Goal: Transaction & Acquisition: Purchase product/service

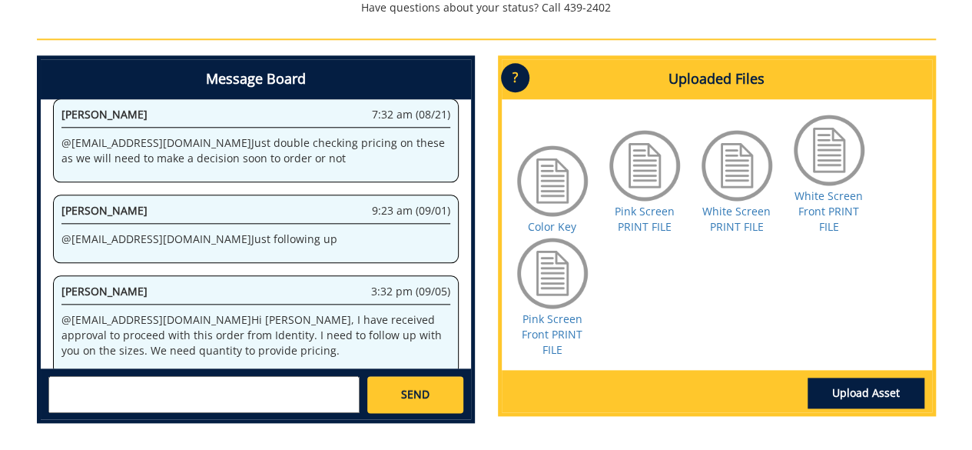
scroll to position [171, 0]
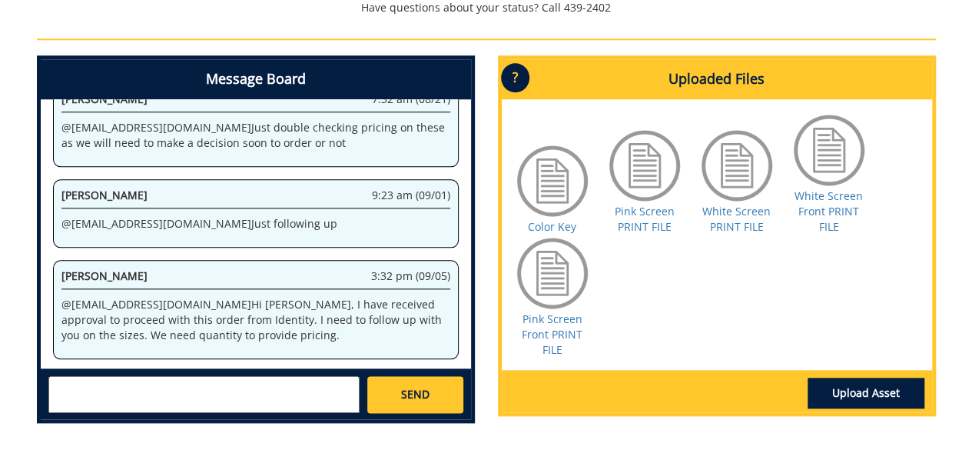
click at [148, 377] on textarea at bounding box center [203, 394] width 311 height 37
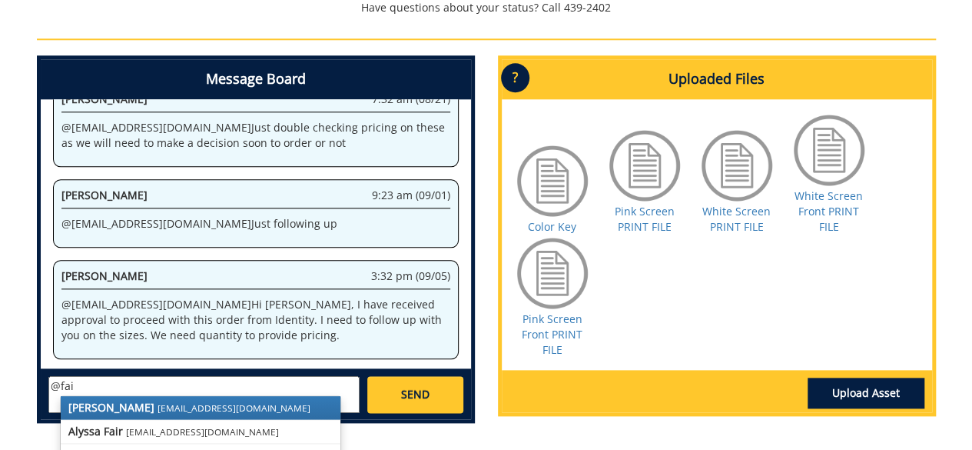
click at [178, 398] on link "Jill Fair fair@mail.etsu.edu" at bounding box center [201, 407] width 280 height 23
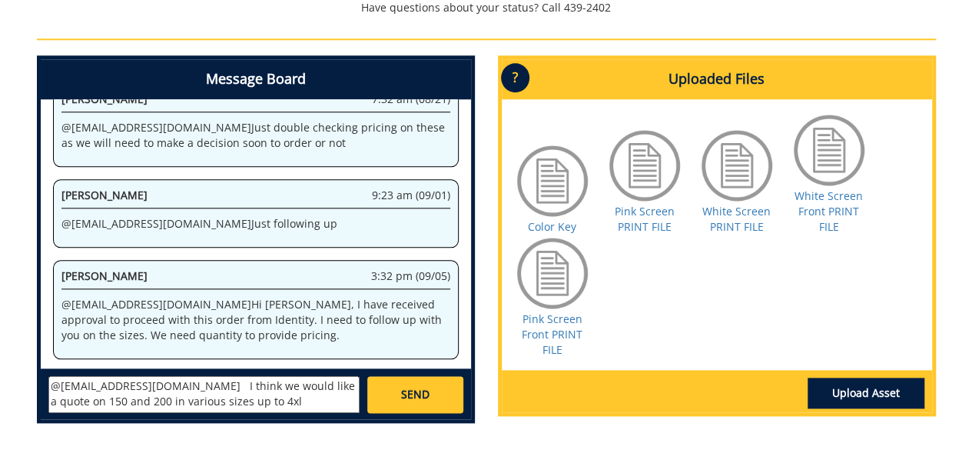
type textarea "@fair@mail.etsu.edu I think we would like a quote on 150 and 200 in various siz…"
click at [412, 387] on span "SEND" at bounding box center [415, 394] width 28 height 15
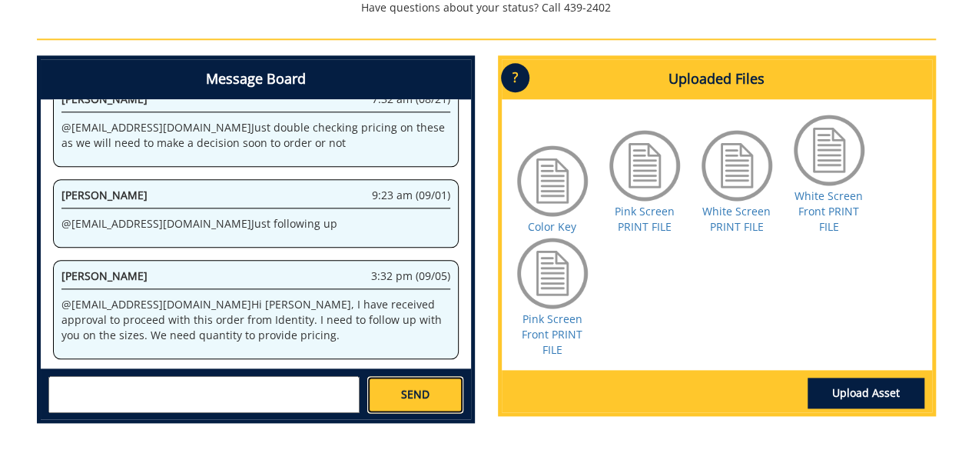
scroll to position [266, 0]
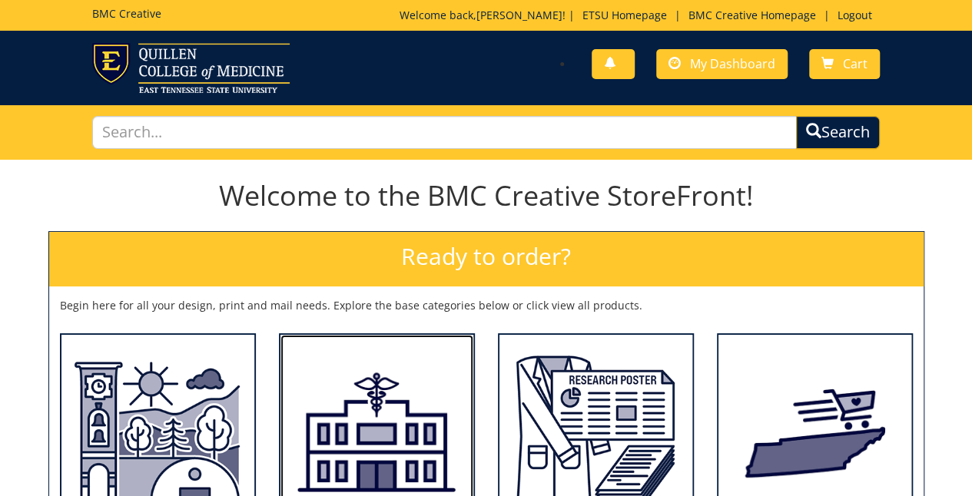
click at [392, 412] on img at bounding box center [377, 432] width 193 height 194
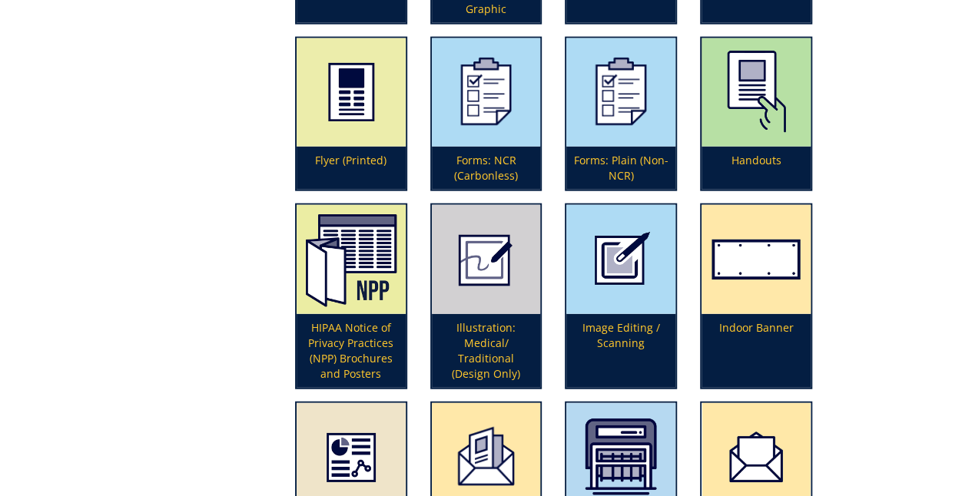
scroll to position [1878, 0]
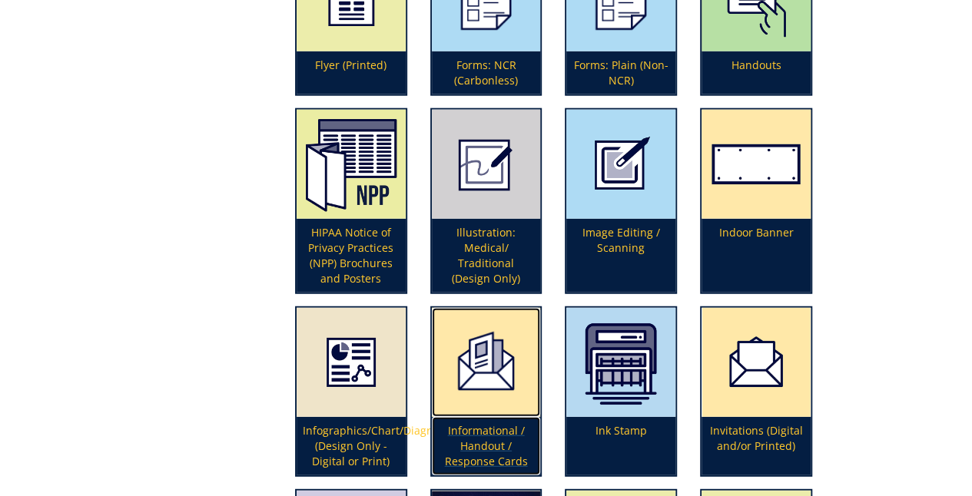
click at [484, 433] on p "Informational / Handout / Response Cards" at bounding box center [486, 446] width 109 height 58
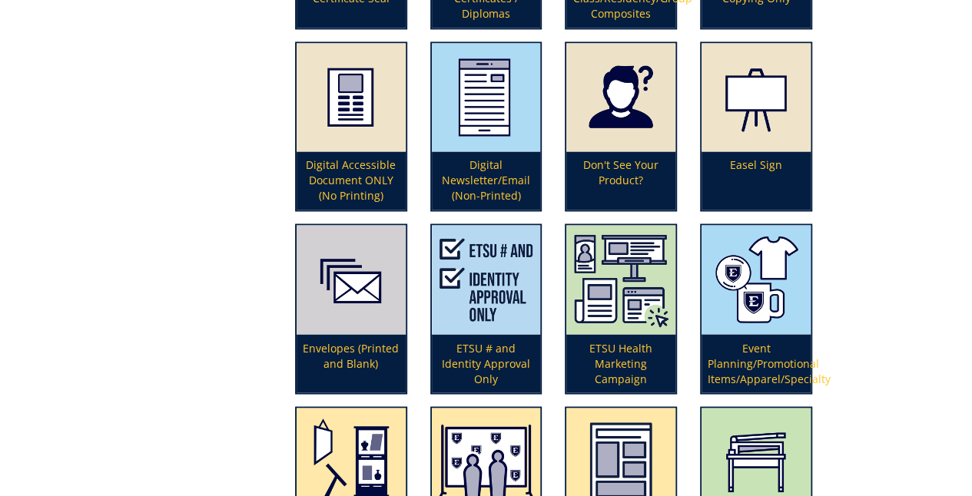
scroll to position [1199, 0]
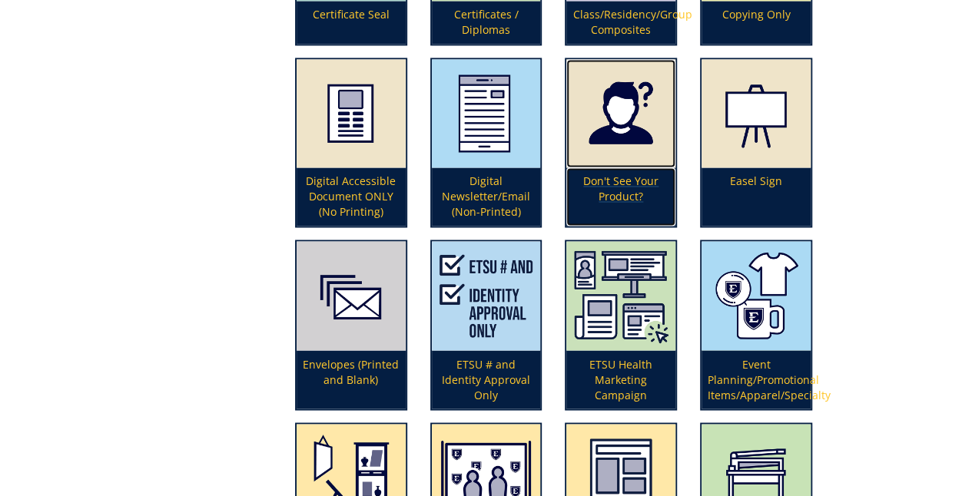
click at [621, 139] on img at bounding box center [620, 113] width 109 height 109
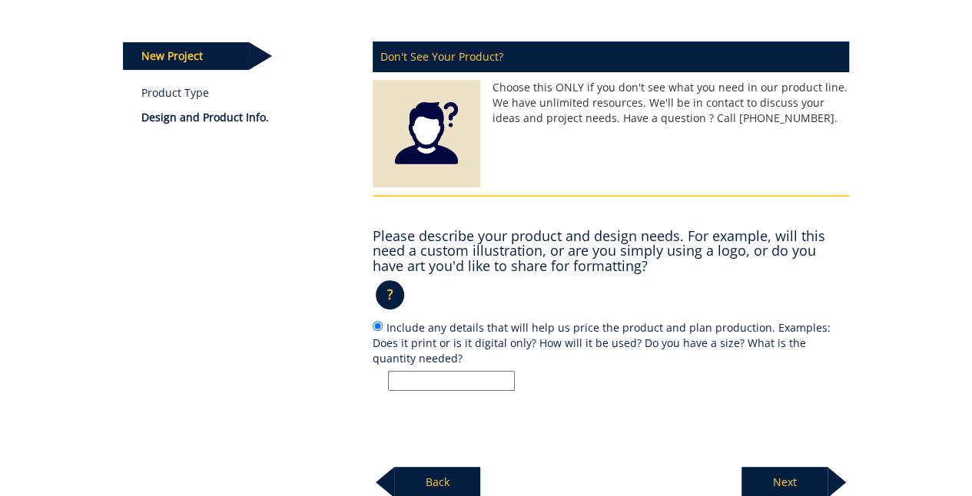
scroll to position [273, 0]
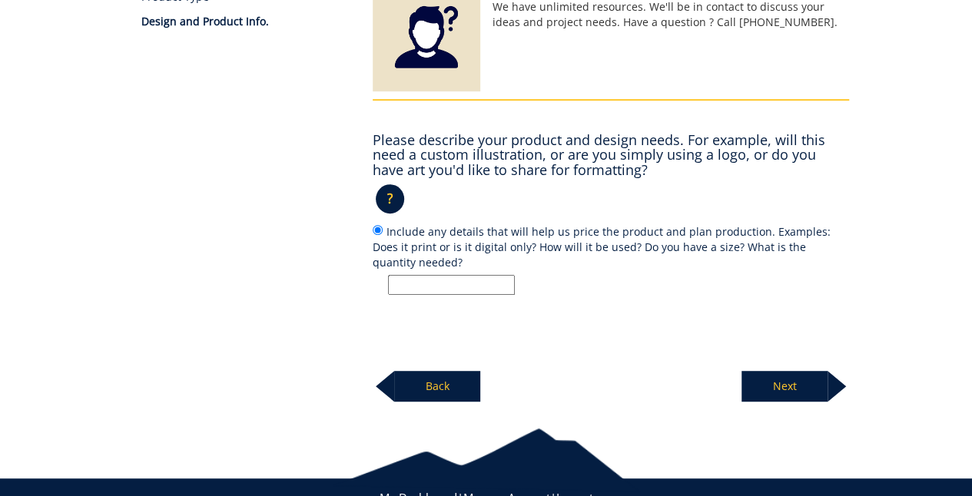
click at [453, 284] on input "Include any details that will help us price the product and plan production. Ex…" at bounding box center [451, 285] width 127 height 20
type input "3x5 [DEMOGRAPHIC_DATA] card with ETSU Health Family Medicine Logo"
click at [770, 384] on p "Next" at bounding box center [785, 386] width 86 height 31
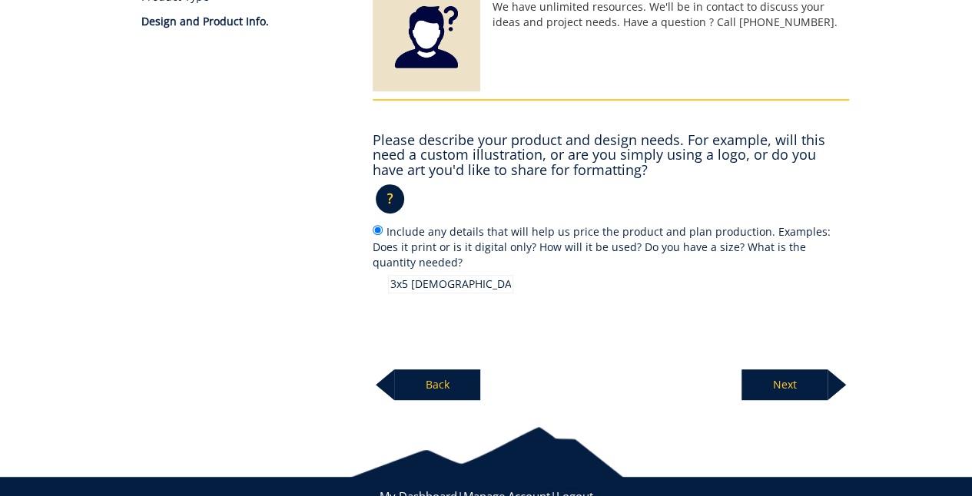
scroll to position [224, 0]
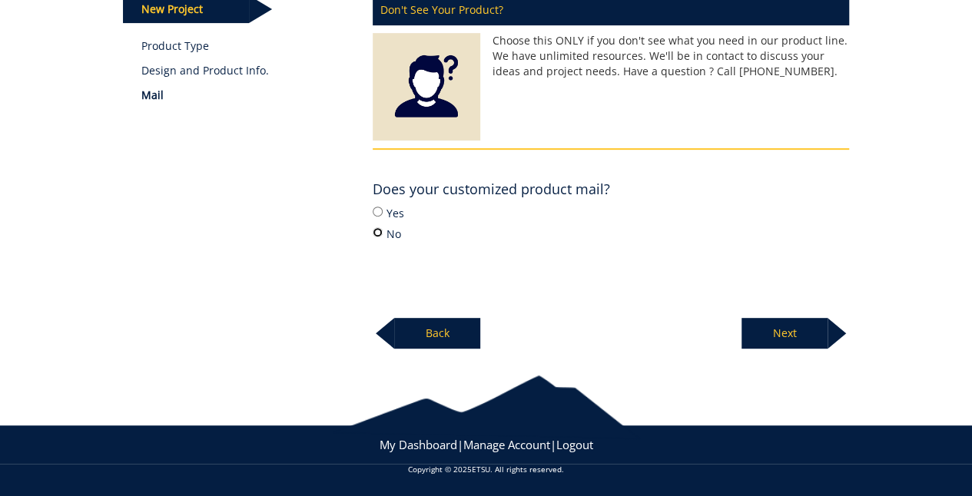
click at [378, 229] on input "No" at bounding box center [378, 232] width 10 height 10
radio input "true"
click at [760, 327] on p "Next" at bounding box center [785, 333] width 86 height 31
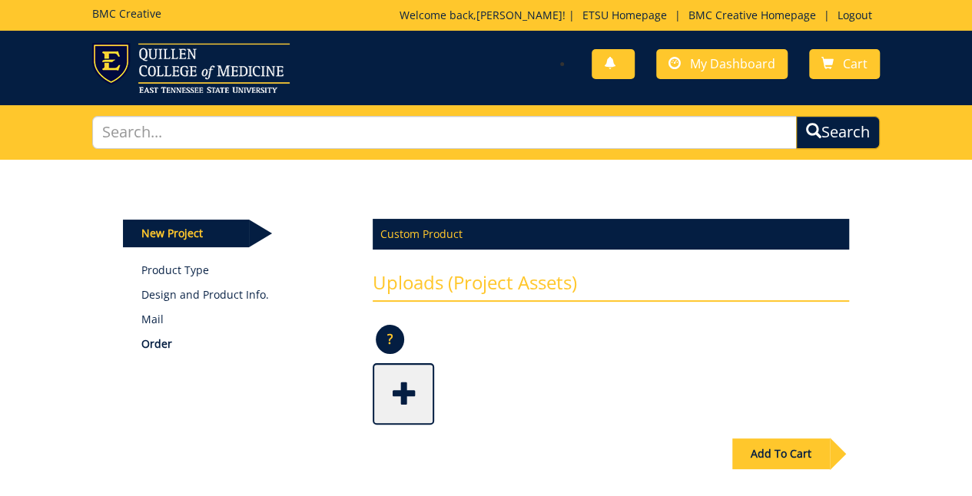
click at [398, 397] on span at bounding box center [404, 393] width 61 height 54
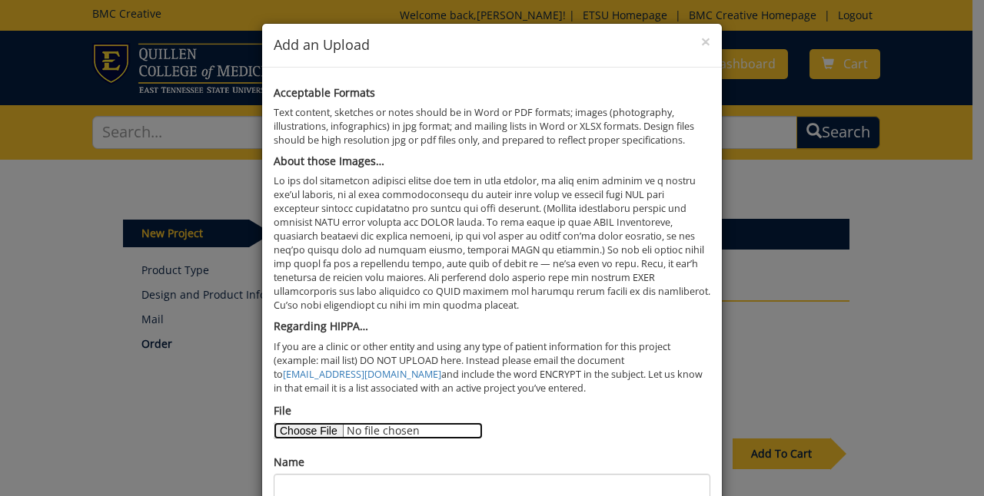
click at [297, 427] on input "File" at bounding box center [378, 431] width 209 height 17
type input "C:\fakepath\LGBTQ card.pdf"
click at [413, 469] on div "Name" at bounding box center [492, 477] width 437 height 45
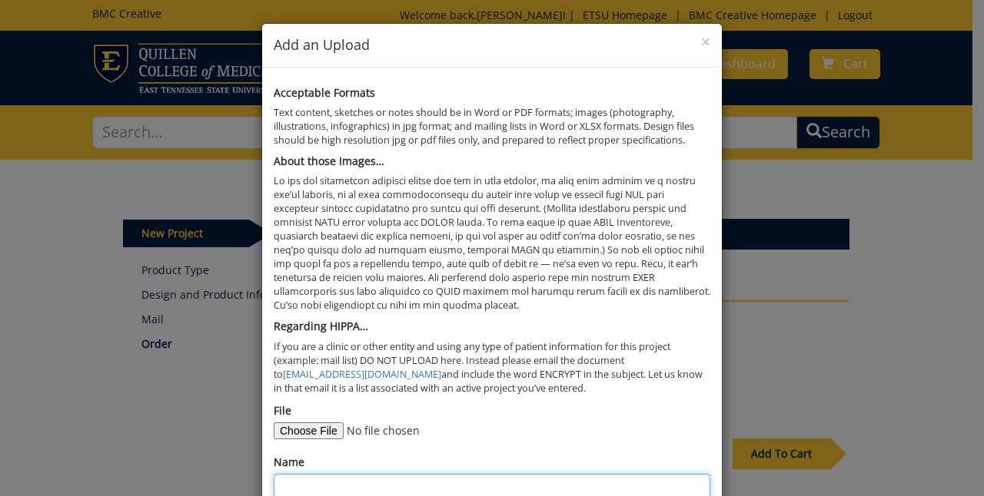
click at [391, 486] on input "Name" at bounding box center [492, 487] width 437 height 26
type input "LGBTQ Card"
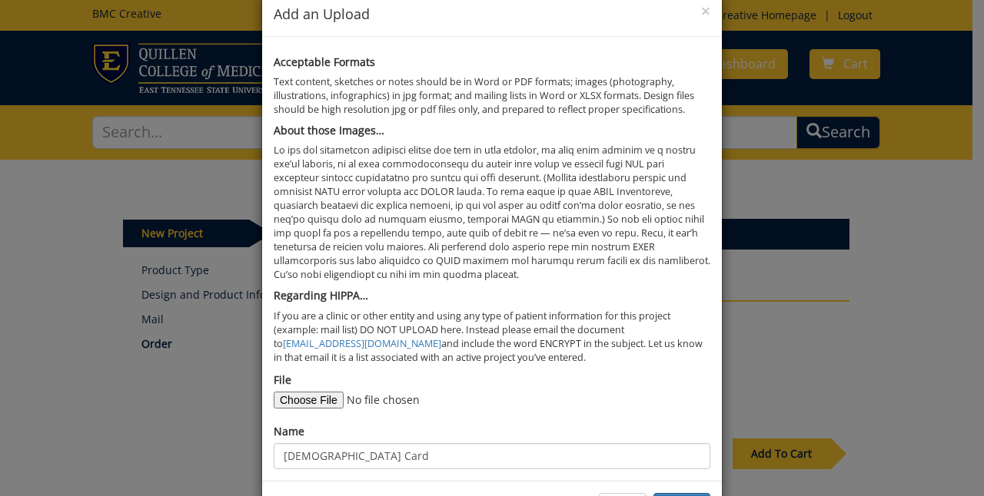
scroll to position [88, 0]
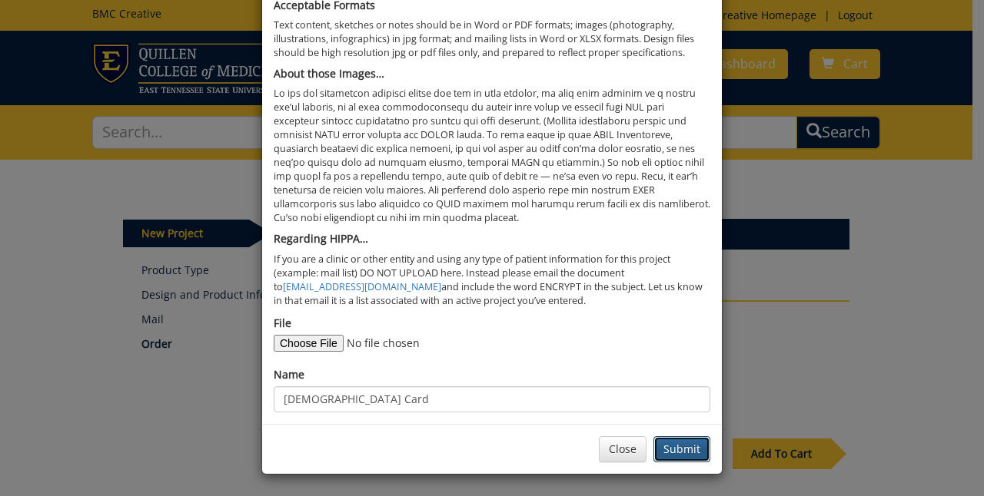
click at [673, 450] on button "Submit" at bounding box center [681, 450] width 57 height 26
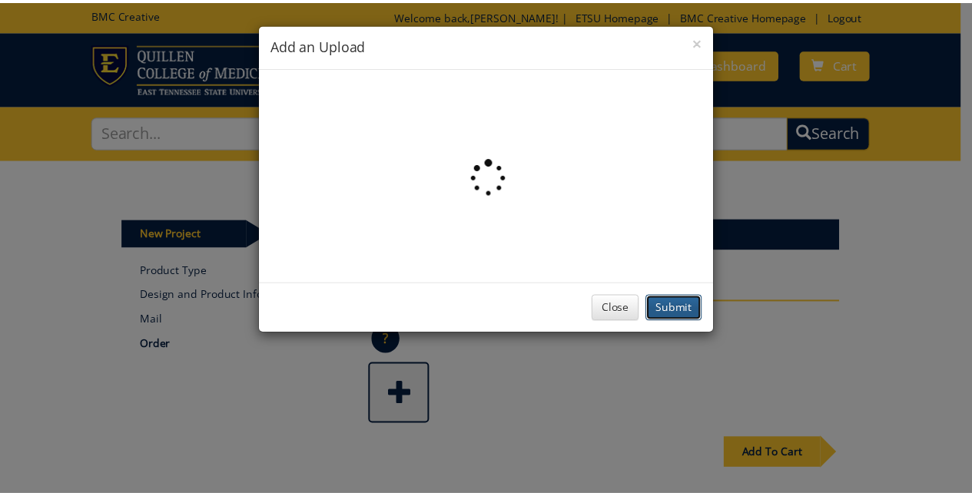
scroll to position [0, 0]
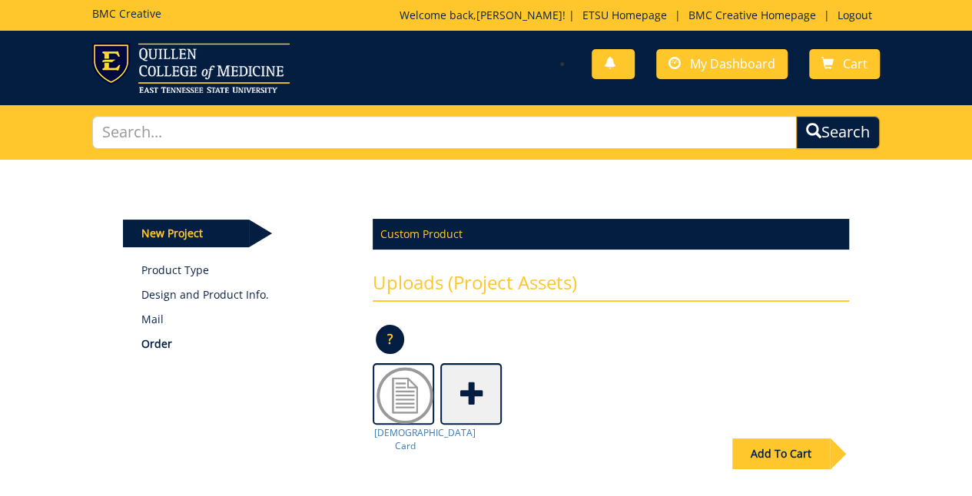
click at [805, 450] on div "Add To Cart" at bounding box center [781, 454] width 98 height 31
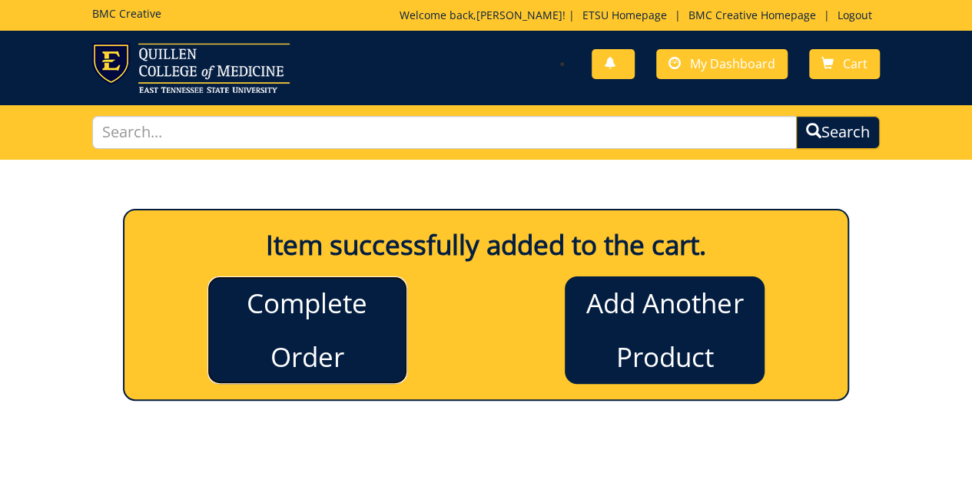
click at [344, 340] on link "Complete Order" at bounding box center [307, 331] width 200 height 108
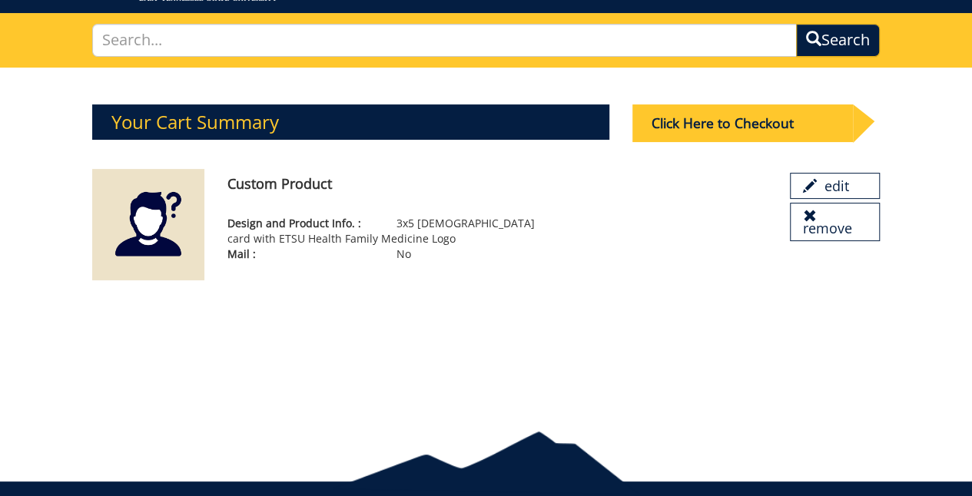
scroll to position [123, 0]
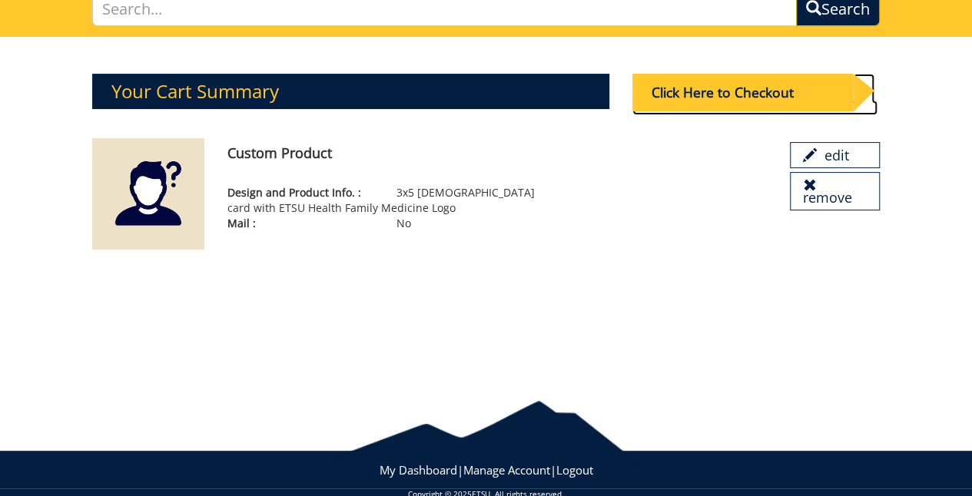
click at [718, 90] on div "Click Here to Checkout" at bounding box center [742, 93] width 220 height 38
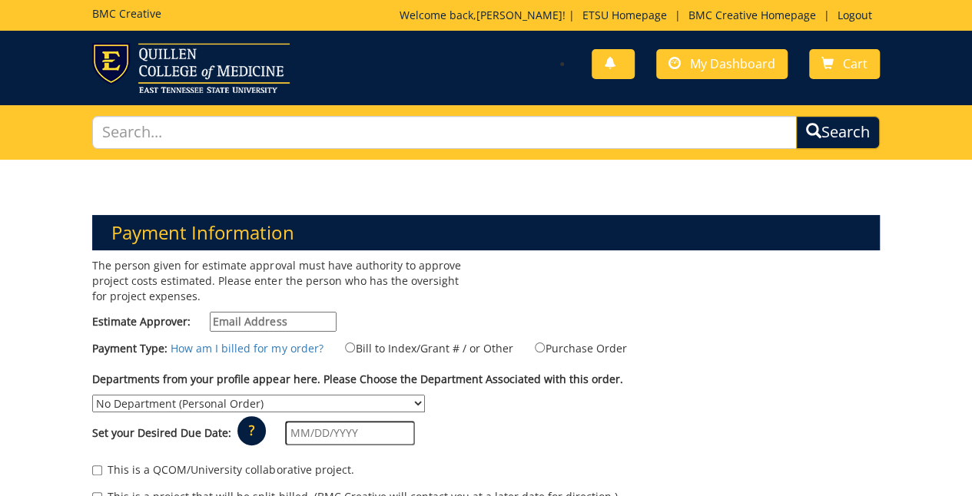
click at [281, 328] on input "Estimate Approver:" at bounding box center [273, 322] width 127 height 20
type input "fischerr@etsu.edu"
click at [345, 344] on input "Bill to Index/Grant # / or Other" at bounding box center [350, 348] width 10 height 10
radio input "true"
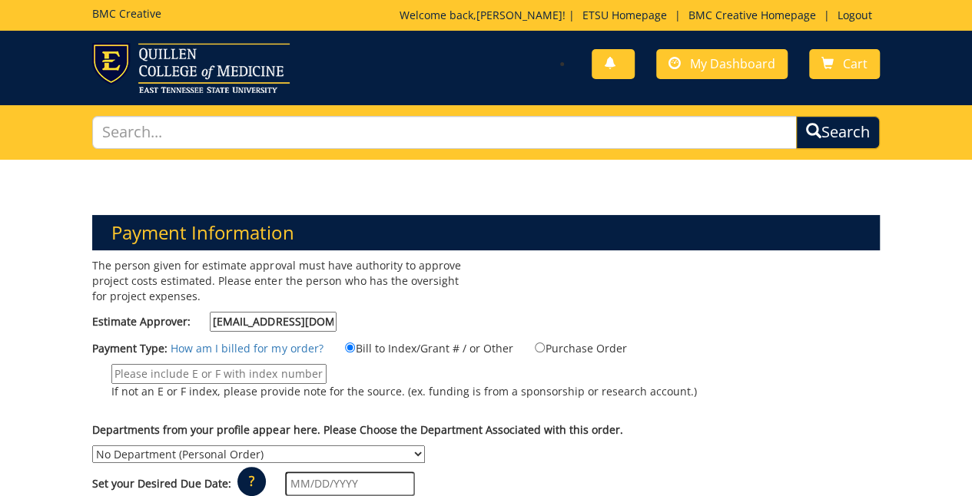
click at [218, 387] on p "If not an E or F index, please provide note for the source. (ex. funding is fro…" at bounding box center [403, 391] width 585 height 15
click at [218, 384] on input "If not an E or F index, please provide note for the source. (ex. funding is fro…" at bounding box center [218, 374] width 215 height 20
paste input "30-64110-100000-100-74530-200-999-999-999-999-99"
type input "30-64110-100000-100-74530-200-999-999-999-999-99"
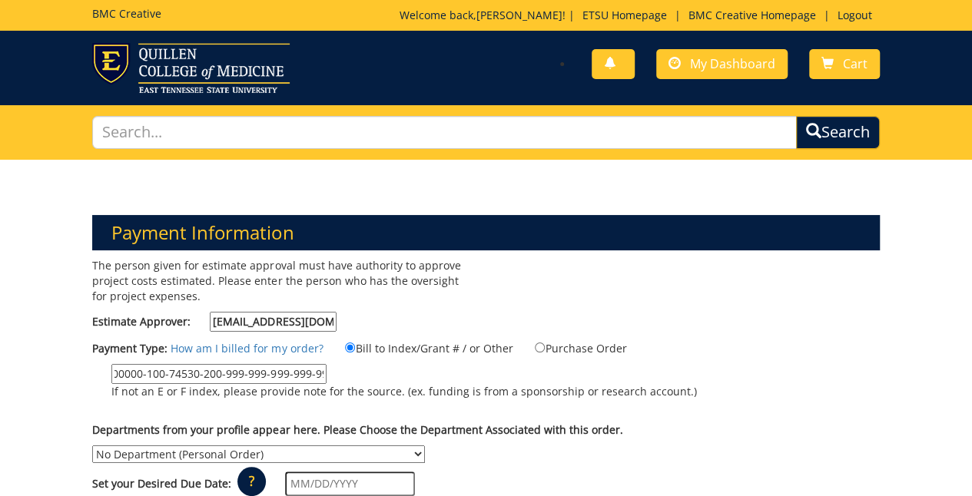
scroll to position [0, 0]
click at [380, 483] on input "text" at bounding box center [350, 484] width 130 height 25
type input "09/16/2025"
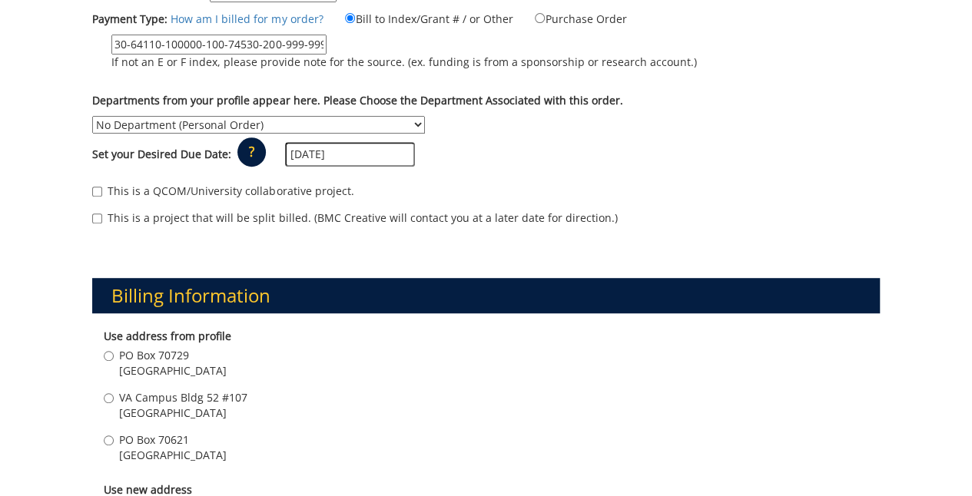
scroll to position [426, 0]
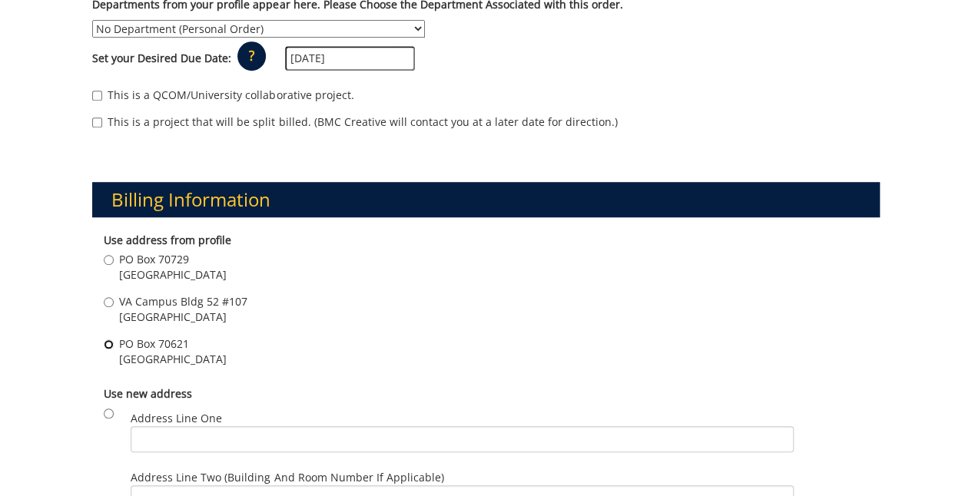
click at [110, 343] on input "PO Box 70621 Johnson City , TN 37614" at bounding box center [109, 345] width 10 height 10
radio input "true"
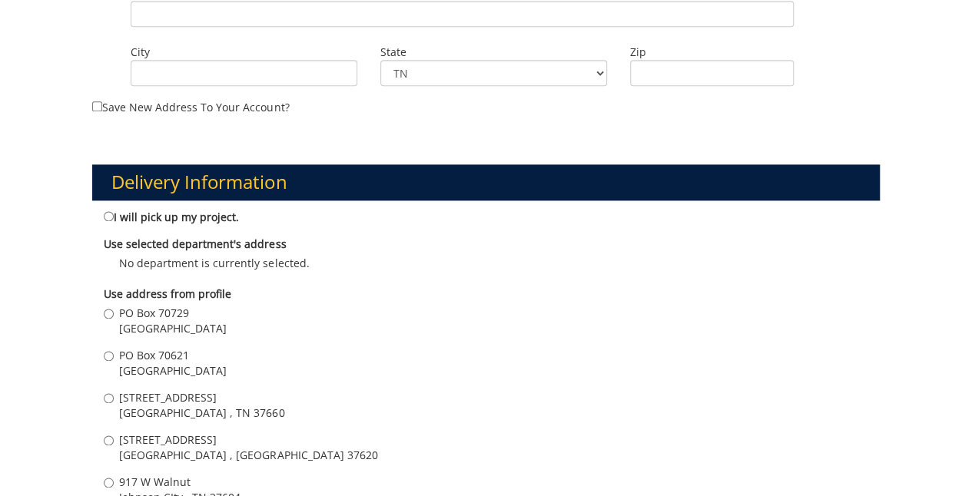
scroll to position [941, 0]
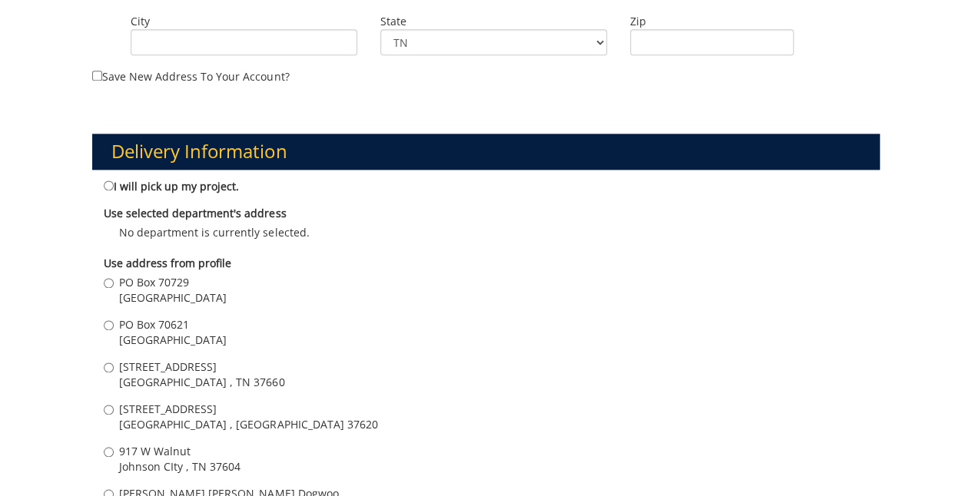
click at [168, 444] on span "917 W Walnut" at bounding box center [179, 451] width 121 height 15
click at [114, 447] on input "917 W Walnut Johnson CIty , TN 37604" at bounding box center [109, 452] width 10 height 10
radio input "true"
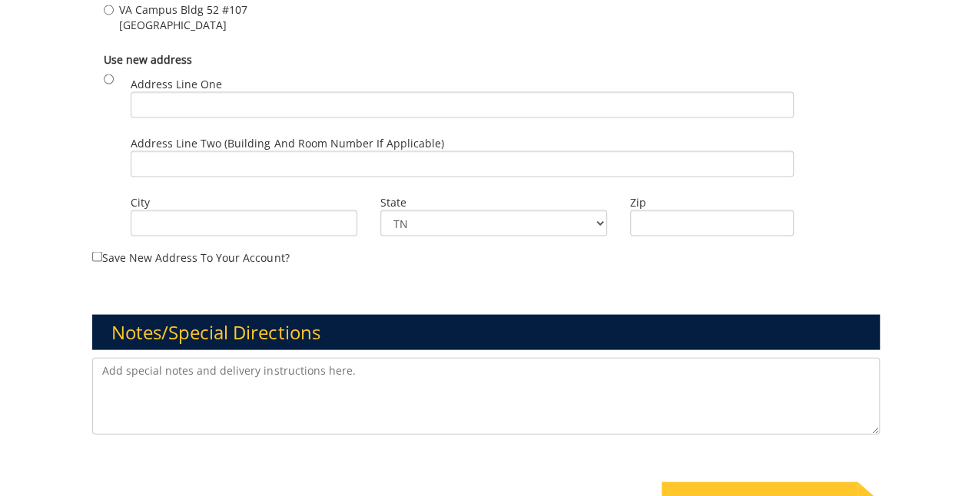
scroll to position [1541, 0]
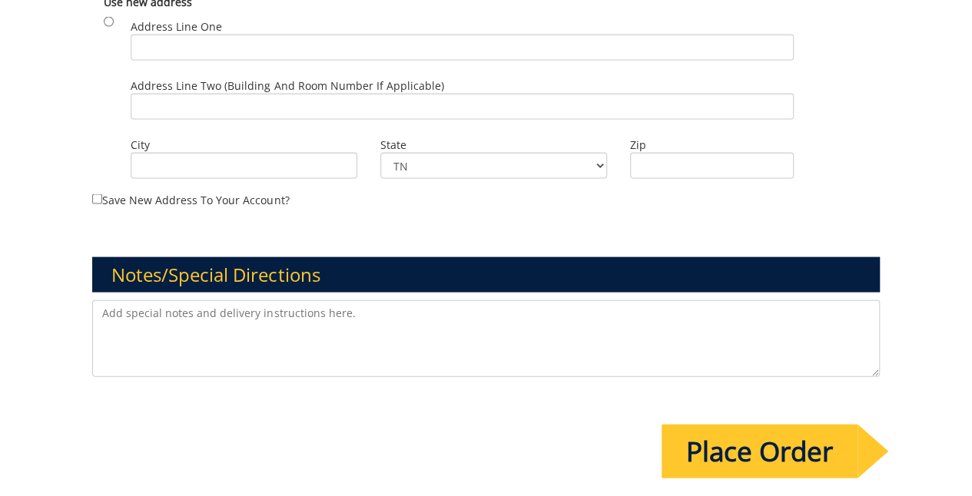
click at [361, 323] on textarea at bounding box center [485, 338] width 787 height 77
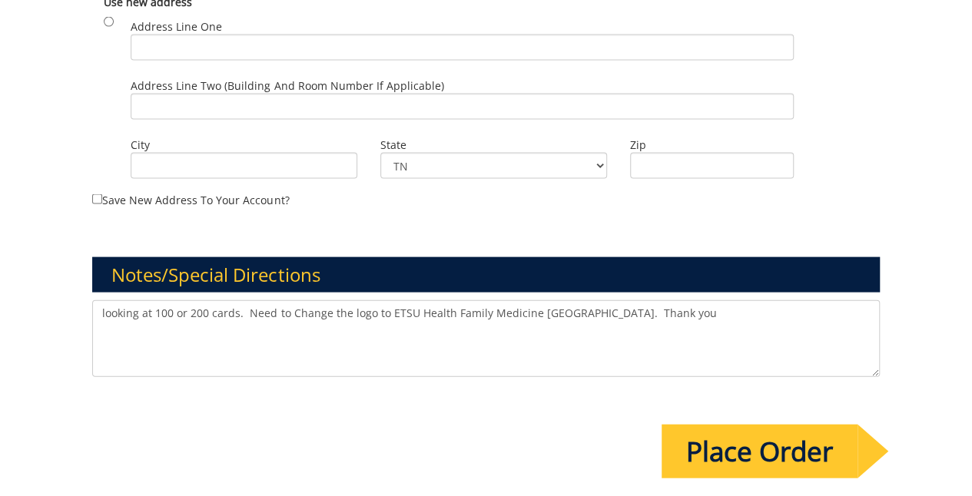
click at [571, 335] on textarea "looking at 100 or 200 cards. Need to Change the logo to ETSU Health Family Medi…" at bounding box center [485, 338] width 787 height 77
drag, startPoint x: 235, startPoint y: 310, endPoint x: 177, endPoint y: 311, distance: 58.4
click at [177, 311] on textarea "looking at 100 or 200 cards. Need to Change the logo to ETSU Health Family Medi…" at bounding box center [485, 338] width 787 height 77
type textarea "looking at 100 . Need to Change the logo to ETSU Health Family Medicine Johnson…"
click at [725, 447] on input "Place Order" at bounding box center [760, 452] width 196 height 54
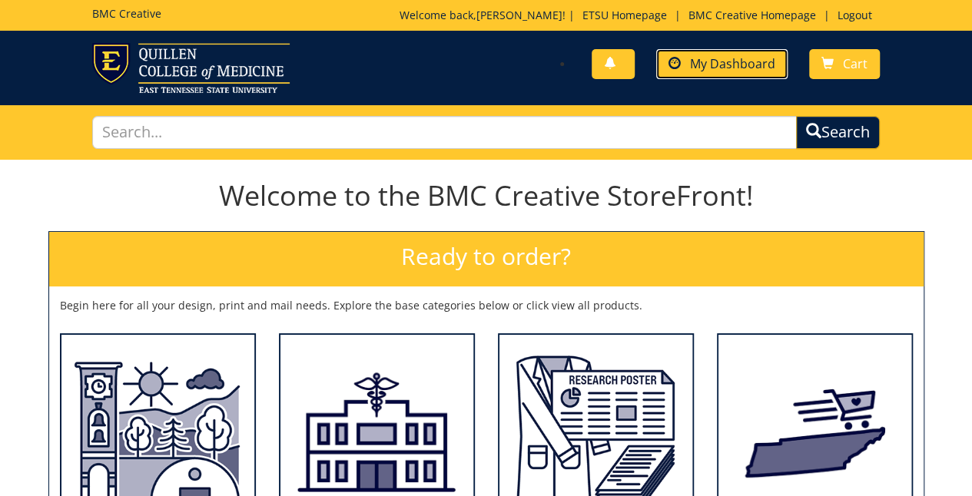
click at [709, 65] on span "My Dashboard" at bounding box center [732, 63] width 85 height 17
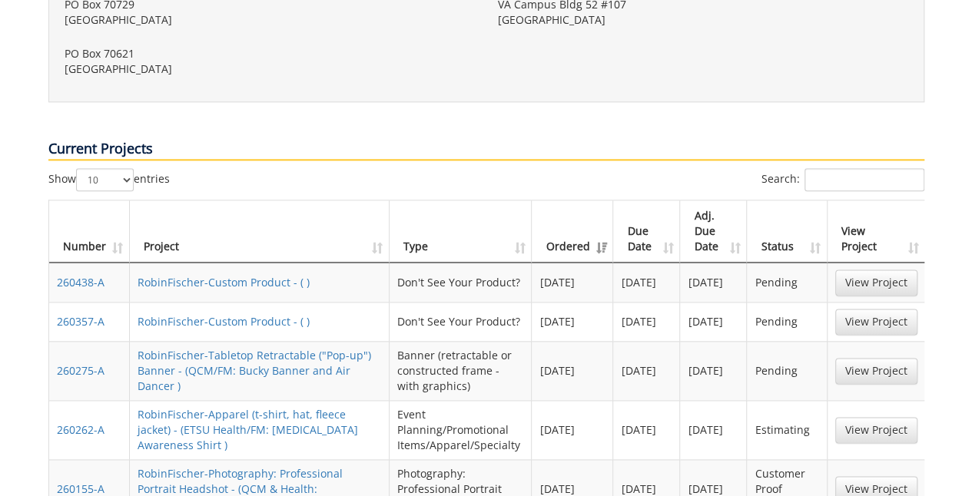
scroll to position [851, 0]
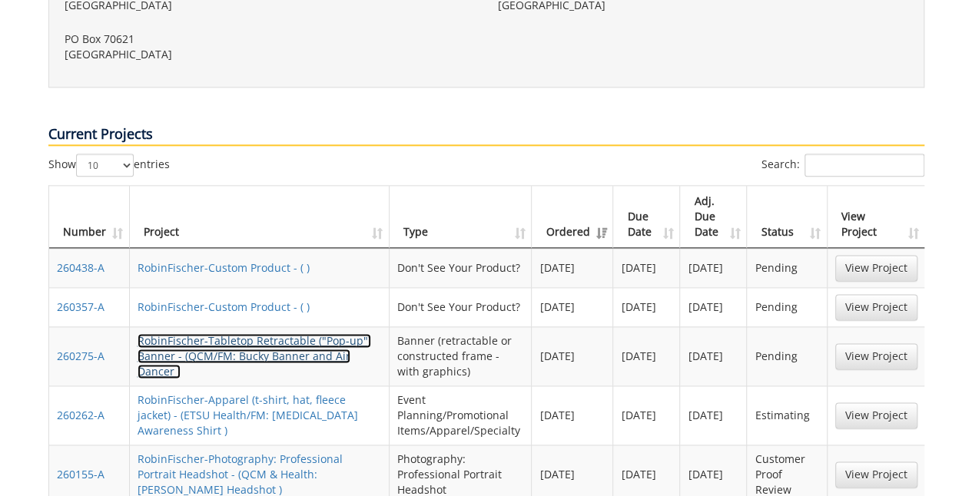
click at [290, 334] on link "RobinFischer-Tabletop Retractable ("Pop-up") Banner - (QCM/FM: Bucky Banner and…" at bounding box center [255, 356] width 234 height 45
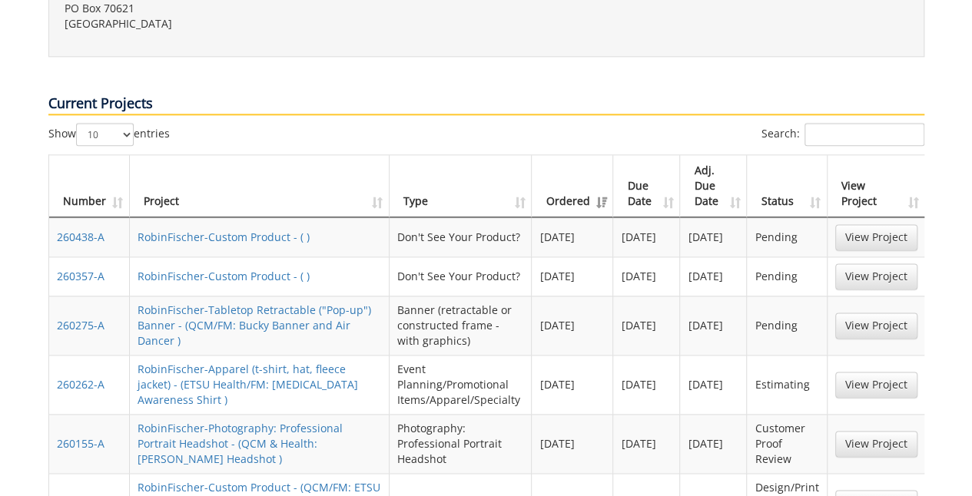
scroll to position [912, 0]
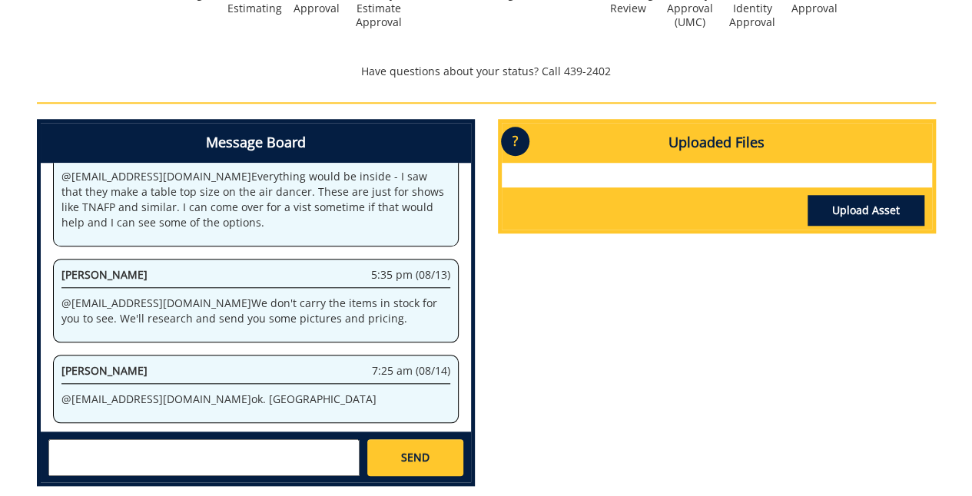
scroll to position [594, 0]
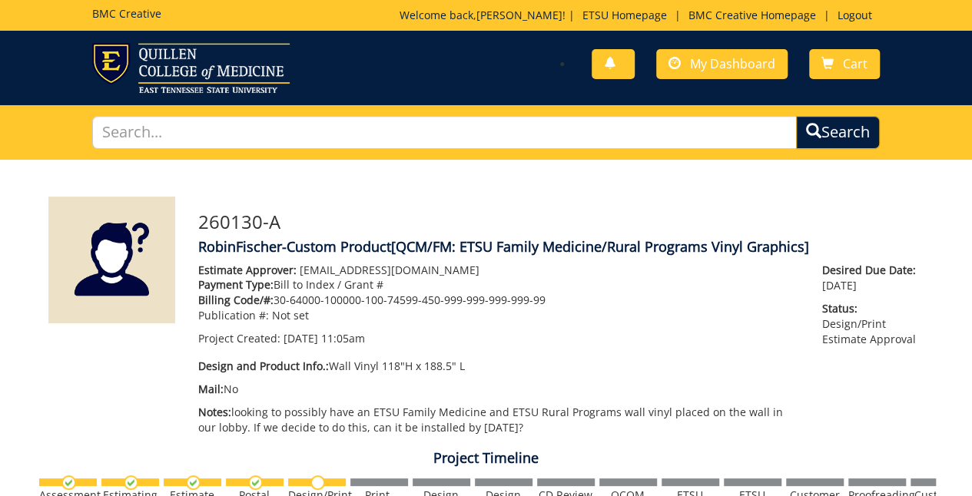
scroll to position [930, 0]
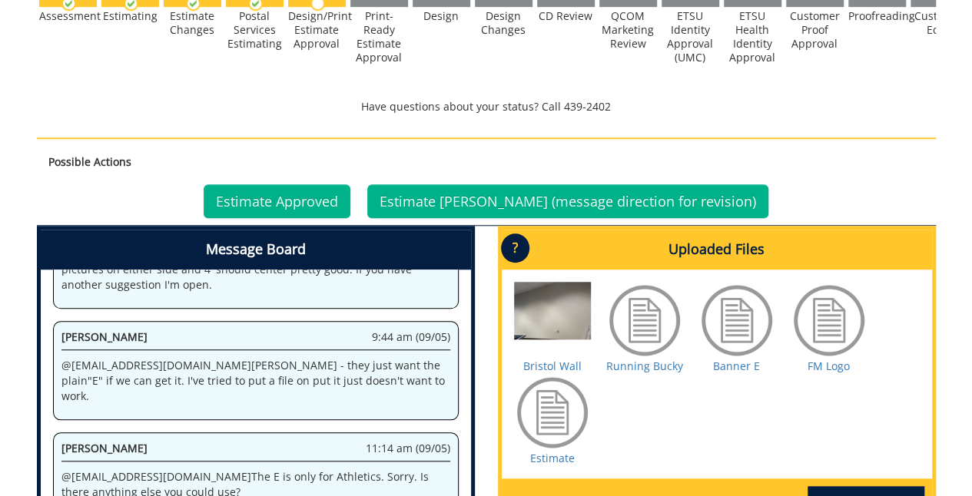
scroll to position [556, 0]
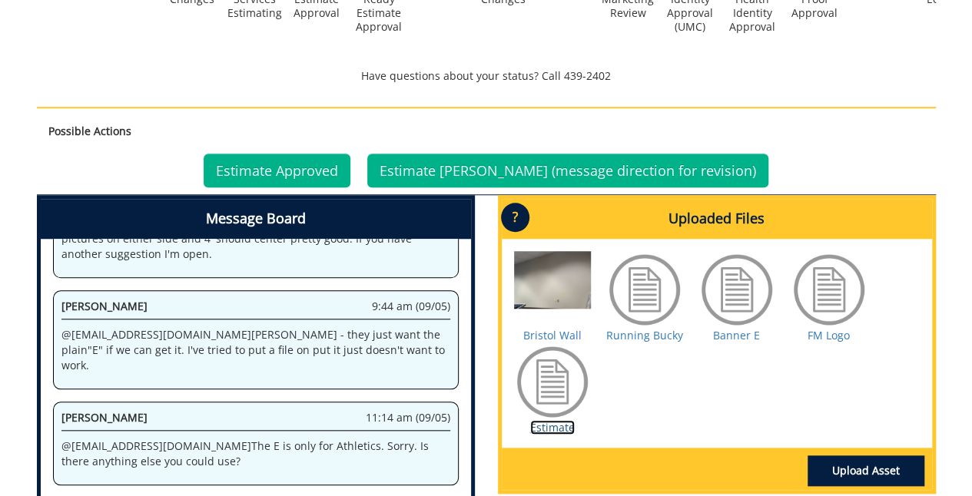
click at [536, 420] on link "Estimate" at bounding box center [552, 427] width 45 height 15
